Goal: Check status: Check status

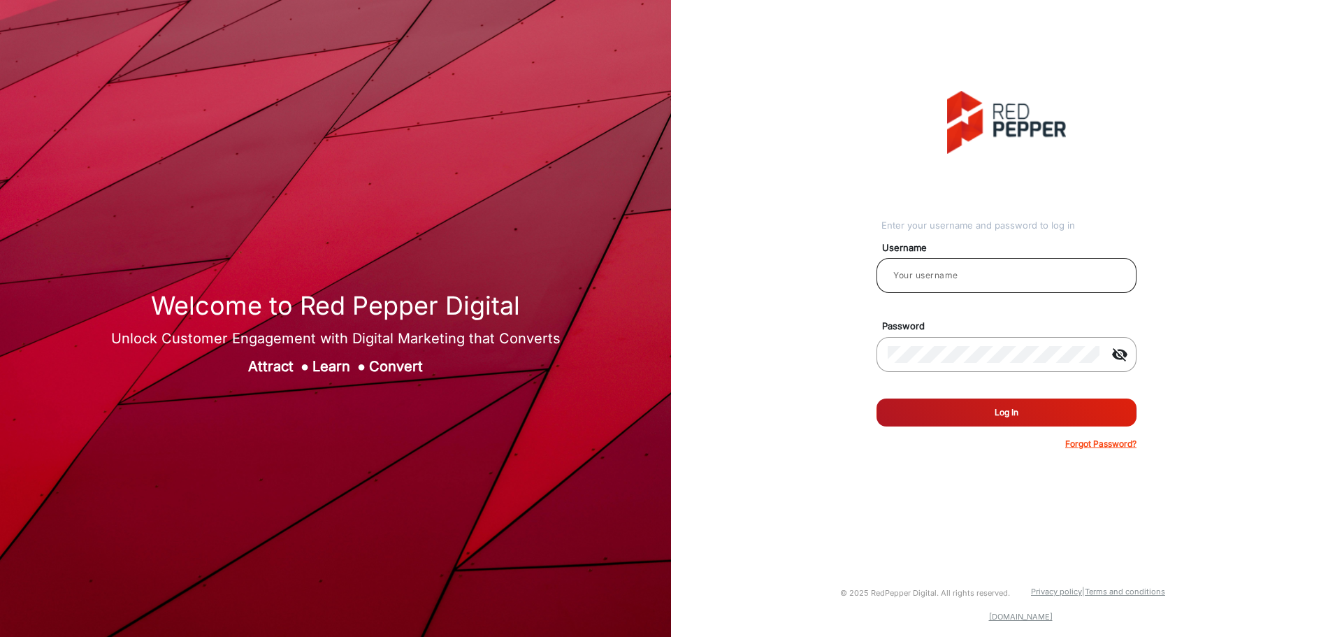
click at [1044, 278] on input "email" at bounding box center [1007, 275] width 238 height 17
type input "ashok"
click at [877, 398] on button "Log In" at bounding box center [1007, 412] width 260 height 28
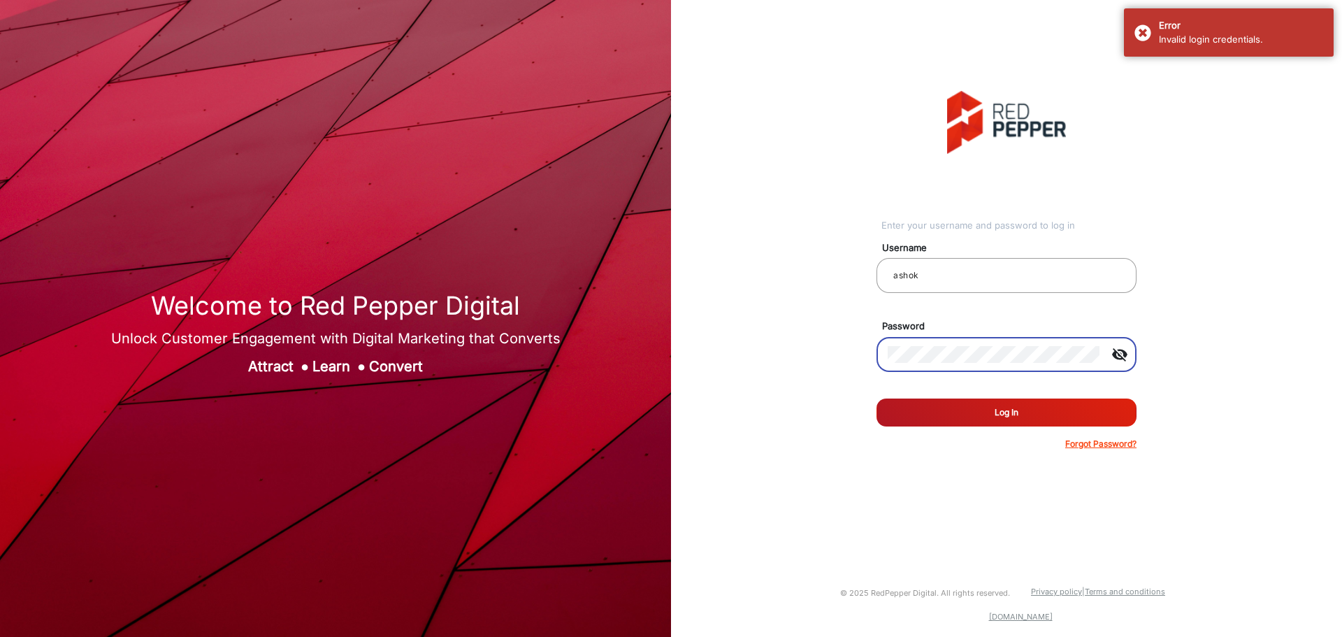
click at [877, 398] on button "Log In" at bounding box center [1007, 412] width 260 height 28
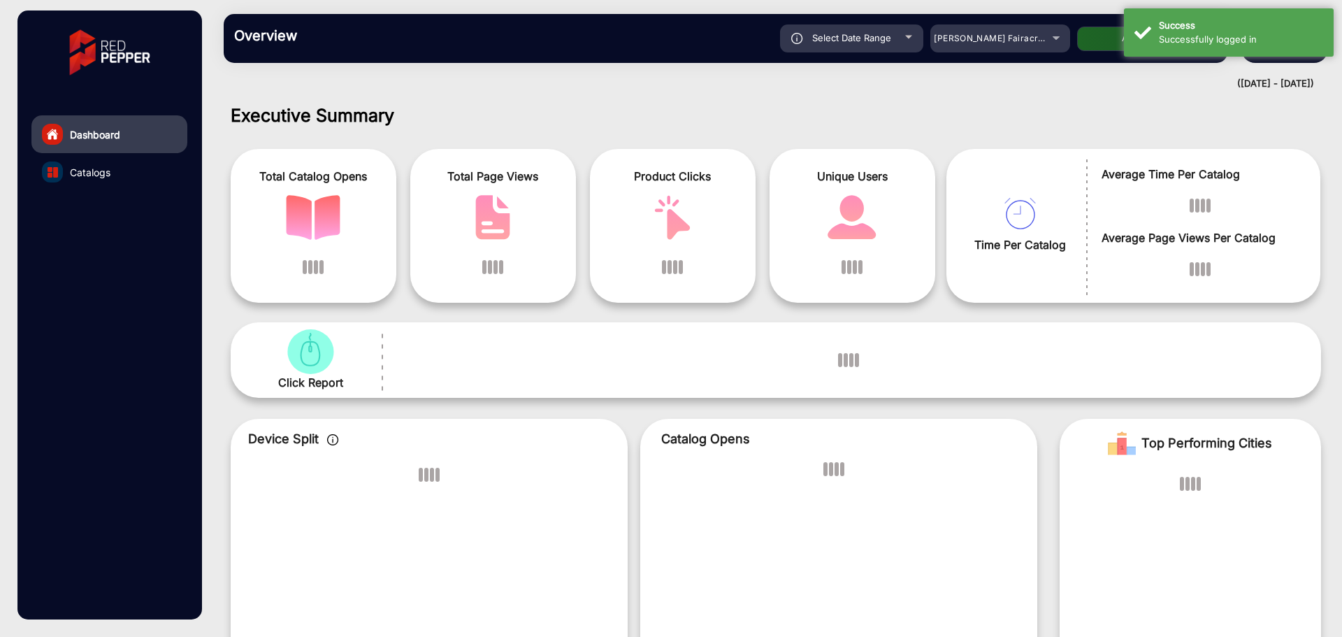
click at [1091, 417] on div "Executive Summary Total Catalog Opens Total Page Views Product Clicks Unique Us…" at bounding box center [776, 422] width 1112 height 635
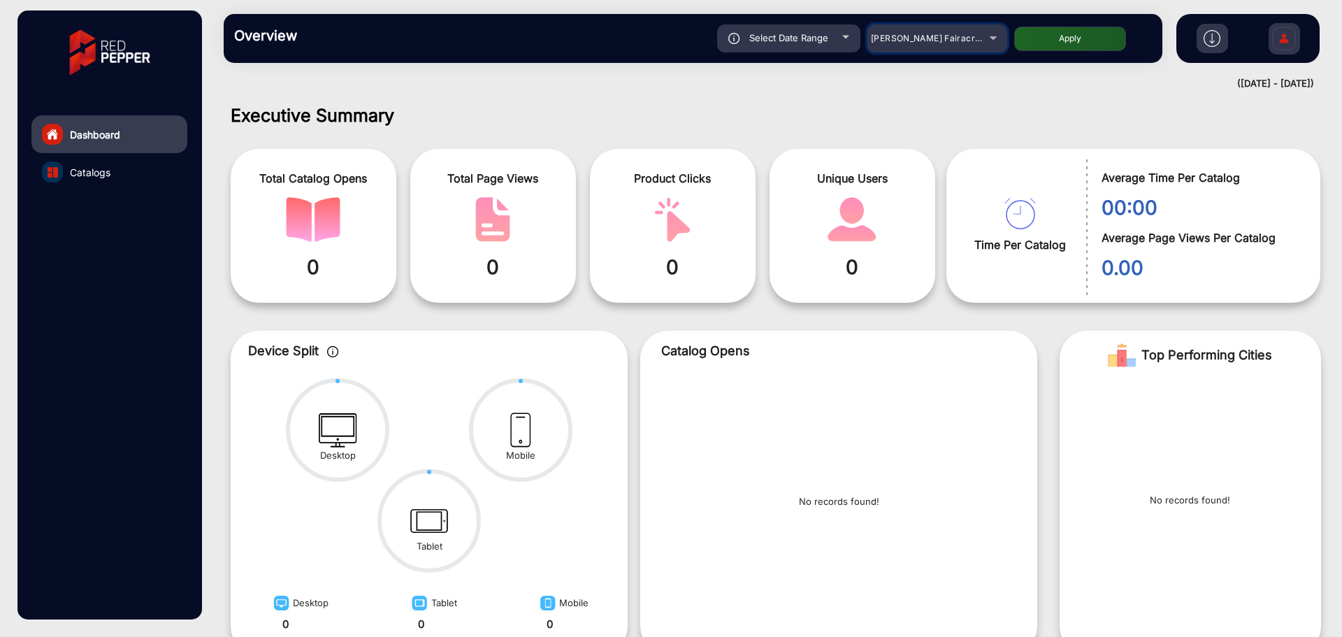
click at [948, 44] on div "[PERSON_NAME] Fairacre Farms" at bounding box center [927, 38] width 112 height 17
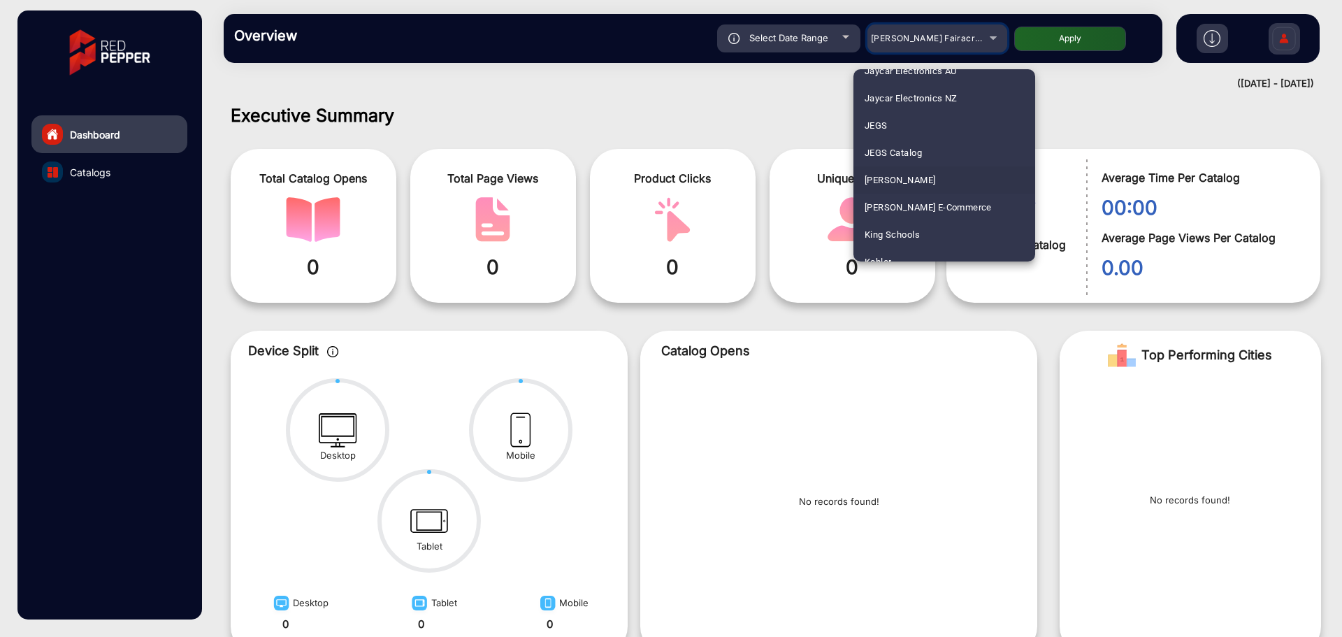
scroll to position [2097, 0]
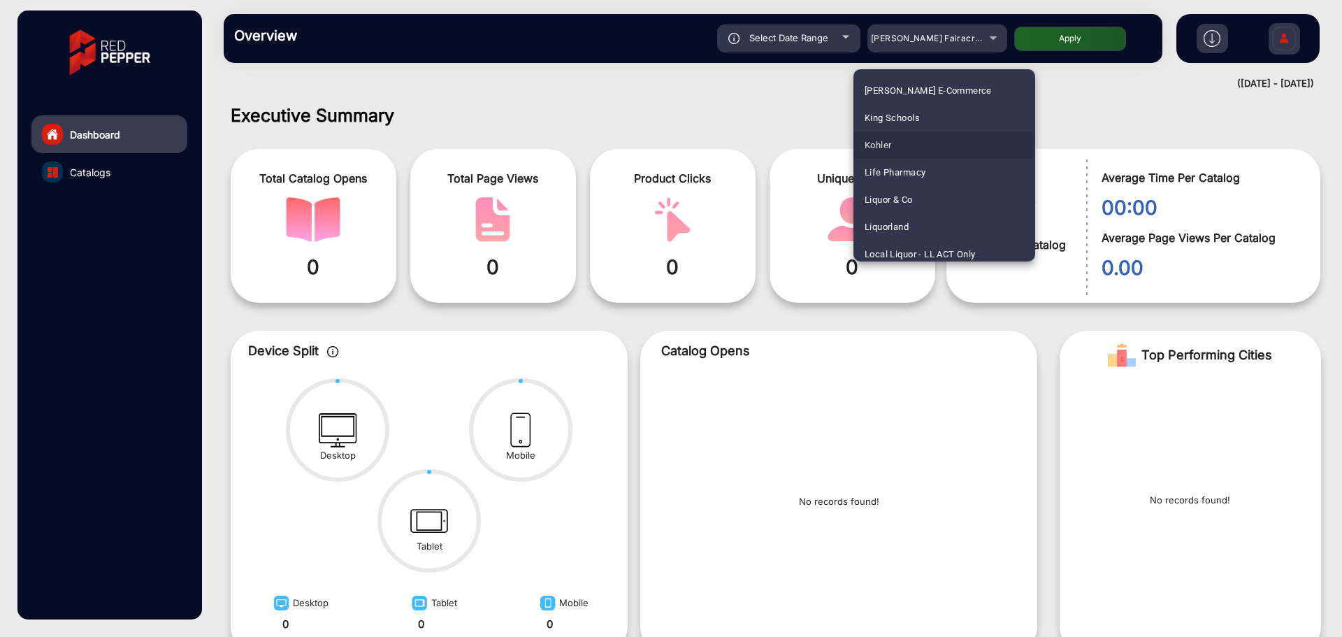
click at [911, 149] on mat-option "Kohler" at bounding box center [945, 144] width 182 height 27
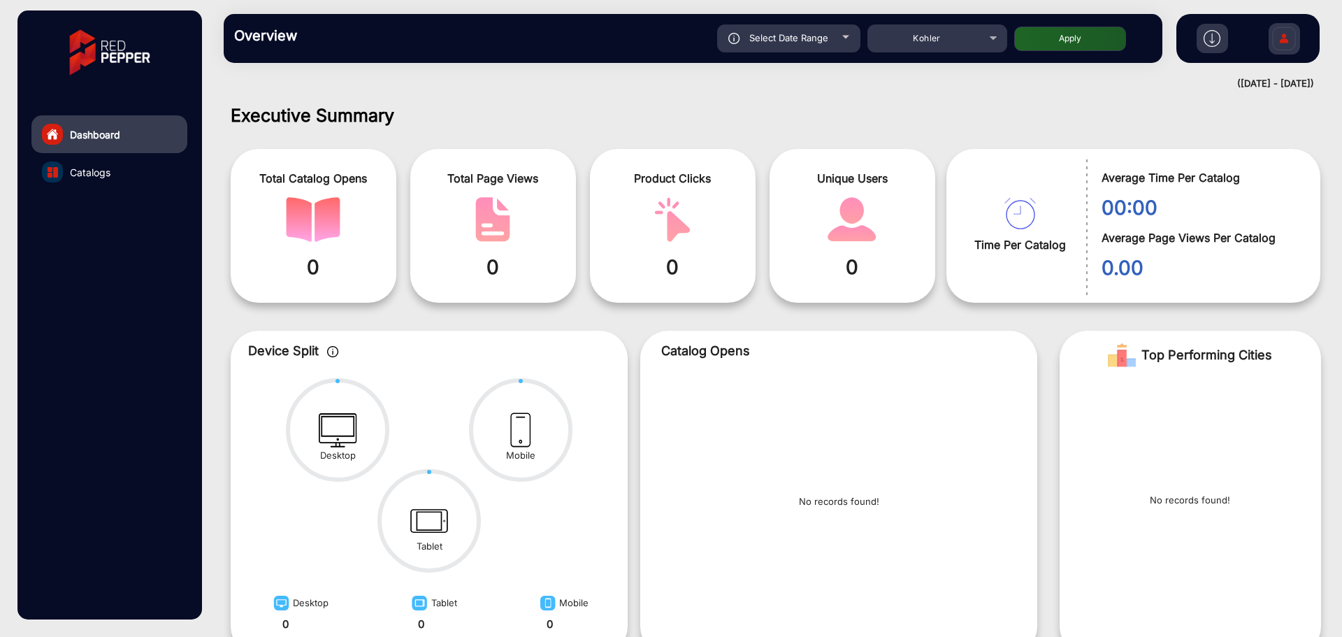
click at [1063, 41] on button "Apply" at bounding box center [1070, 39] width 112 height 24
type input "[DATE]"
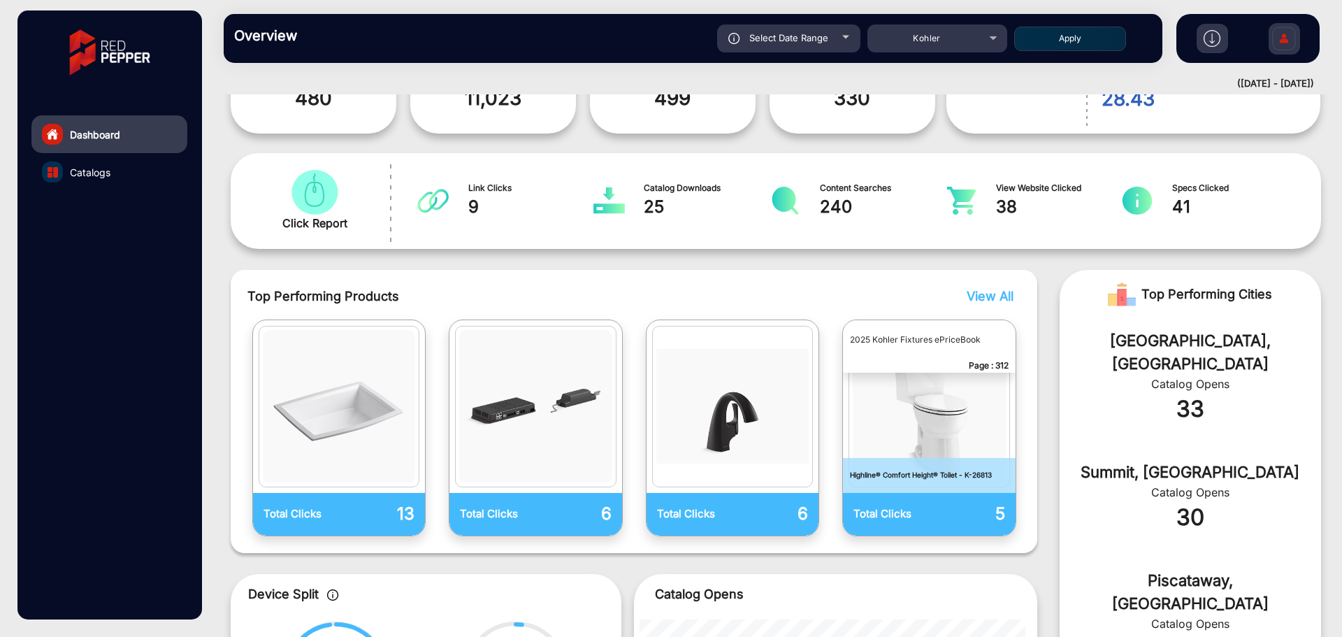
scroll to position [0, 0]
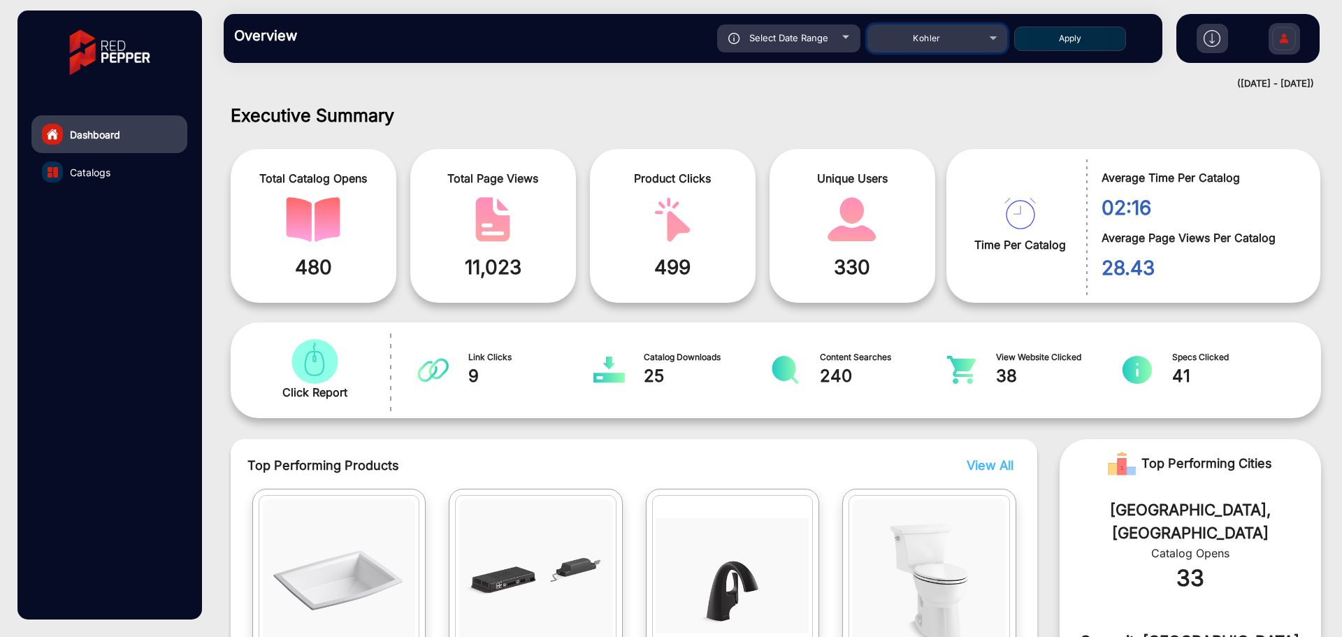
click at [954, 34] on div "Kohler" at bounding box center [927, 38] width 112 height 17
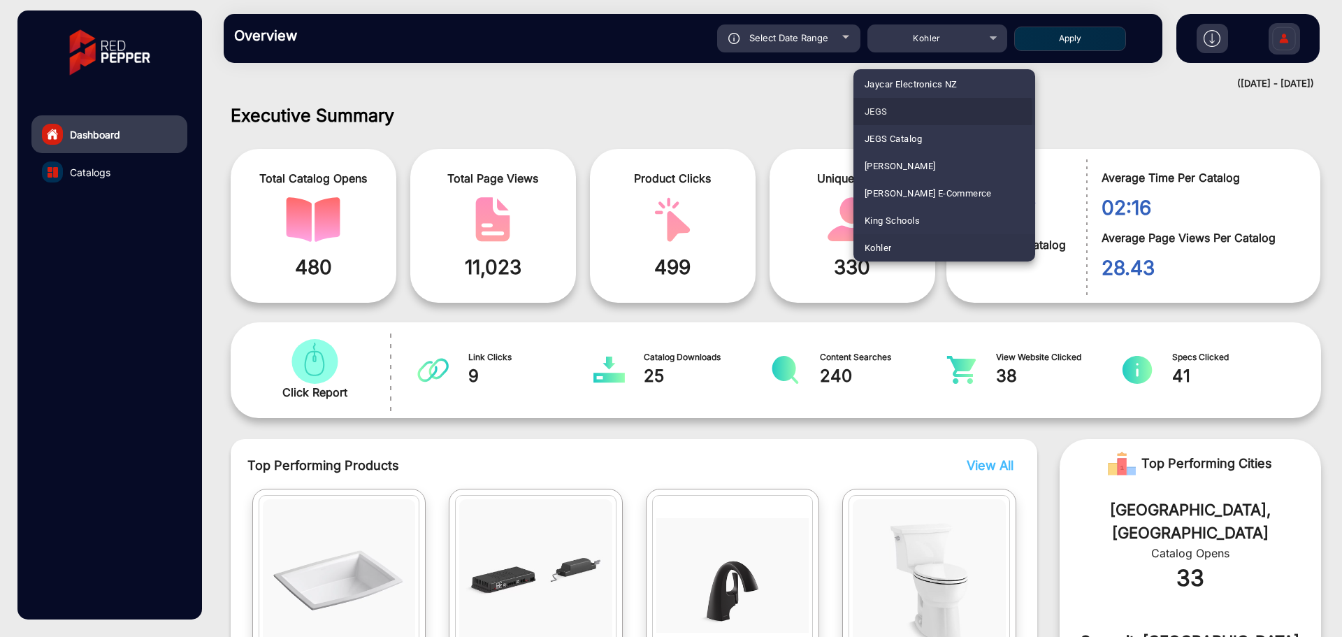
click at [918, 113] on mat-option "JEGS" at bounding box center [945, 111] width 182 height 27
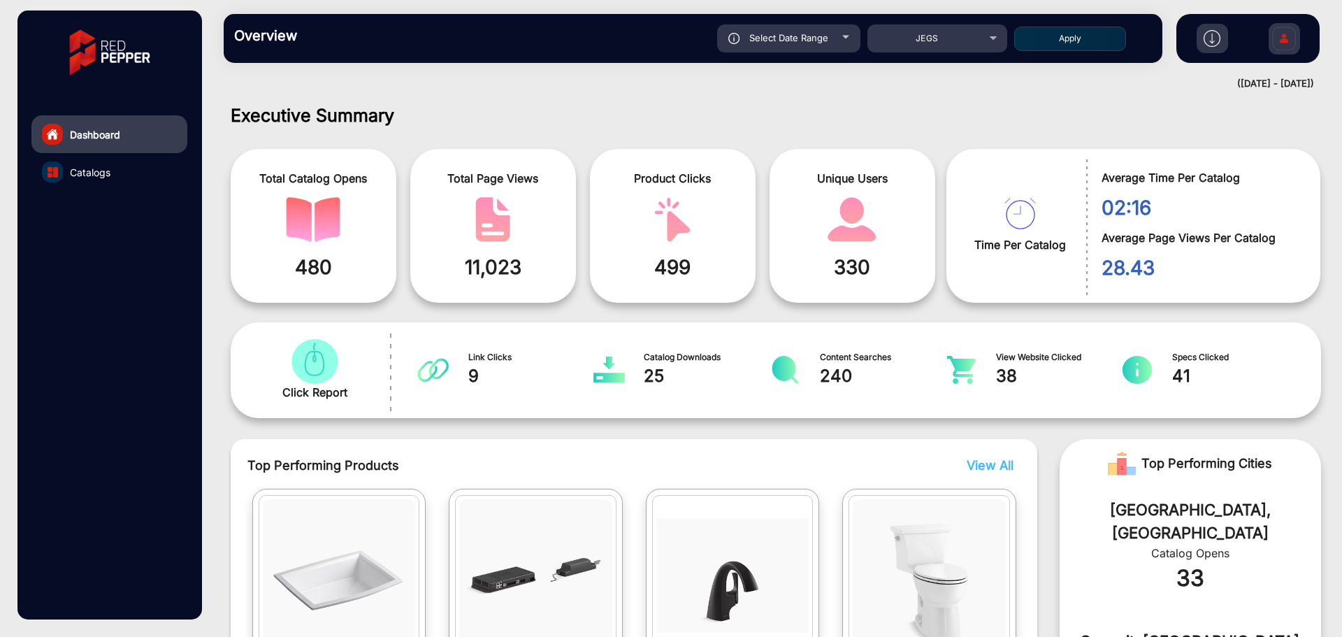
click at [1042, 44] on button "Apply" at bounding box center [1070, 39] width 112 height 24
type input "[DATE]"
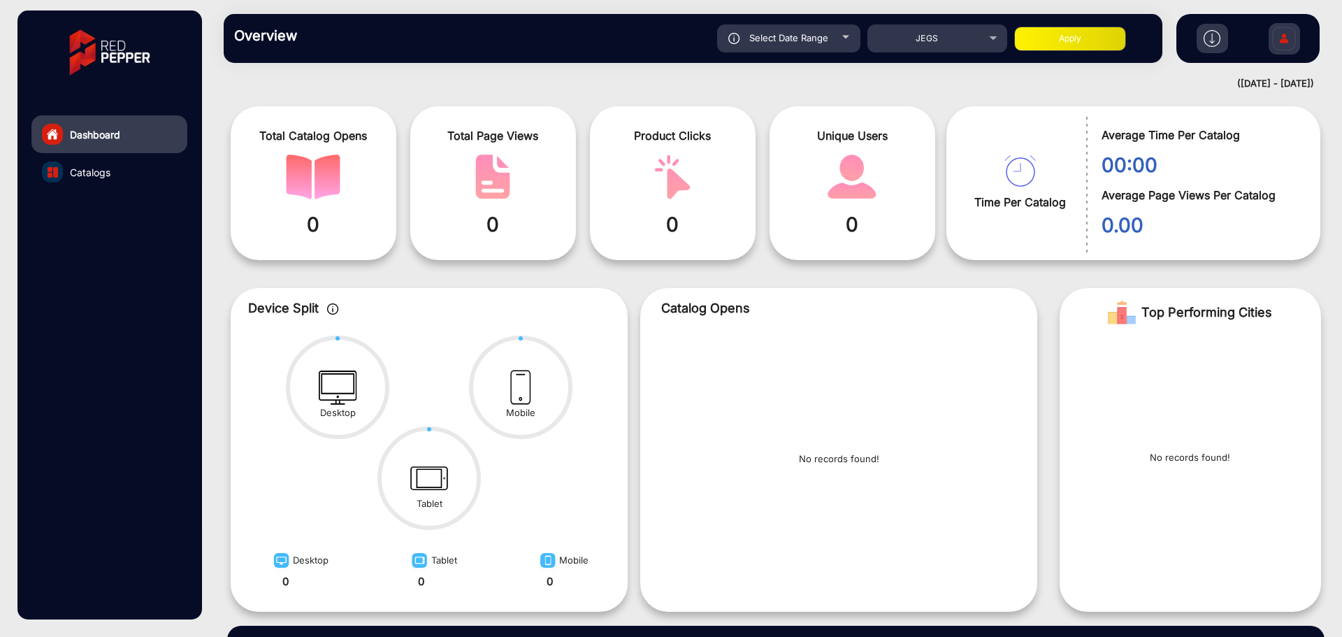
scroll to position [0, 0]
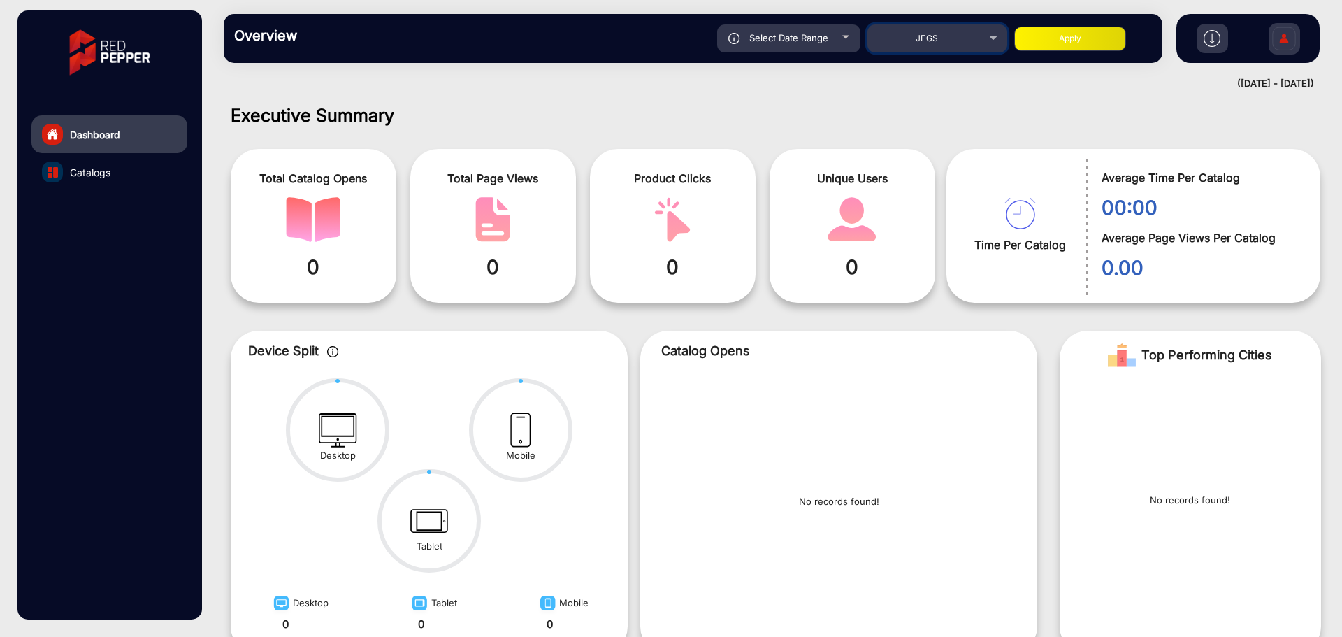
click at [945, 40] on div "JEGS" at bounding box center [927, 38] width 112 height 17
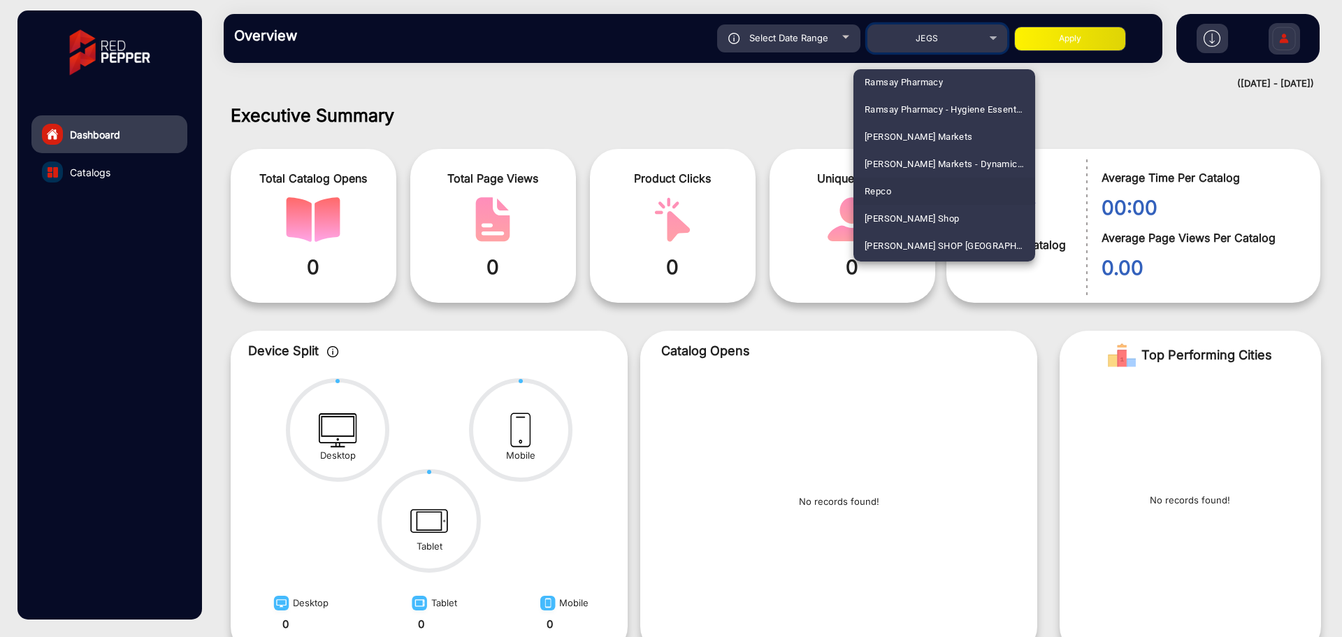
scroll to position [3140, 0]
click at [919, 193] on mat-option "ShopRite" at bounding box center [945, 193] width 182 height 27
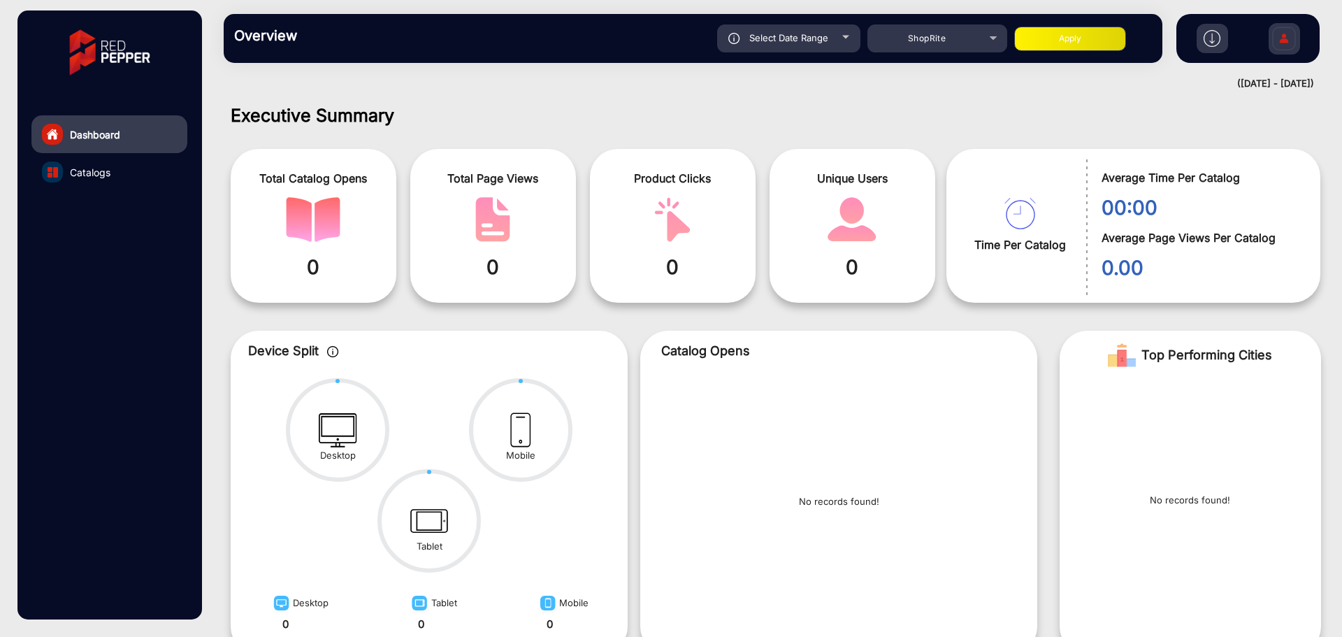
click at [1049, 39] on button "Apply" at bounding box center [1070, 39] width 112 height 24
type input "[DATE]"
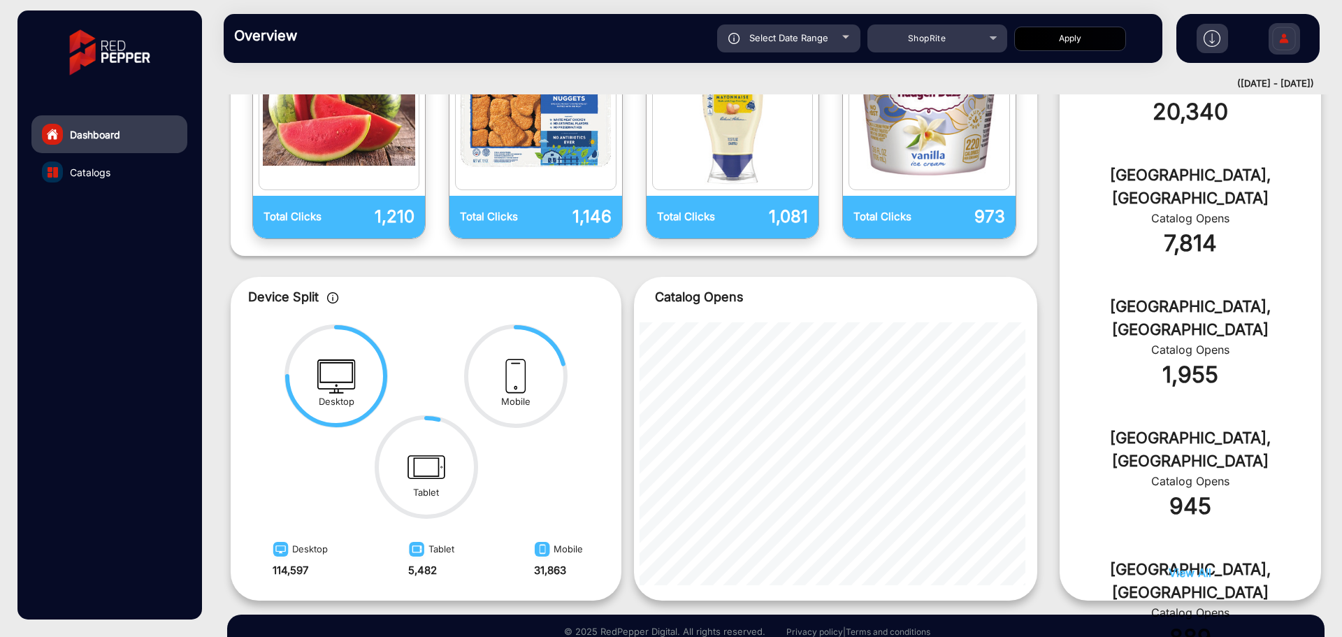
scroll to position [0, 0]
